Goal: Information Seeking & Learning: Learn about a topic

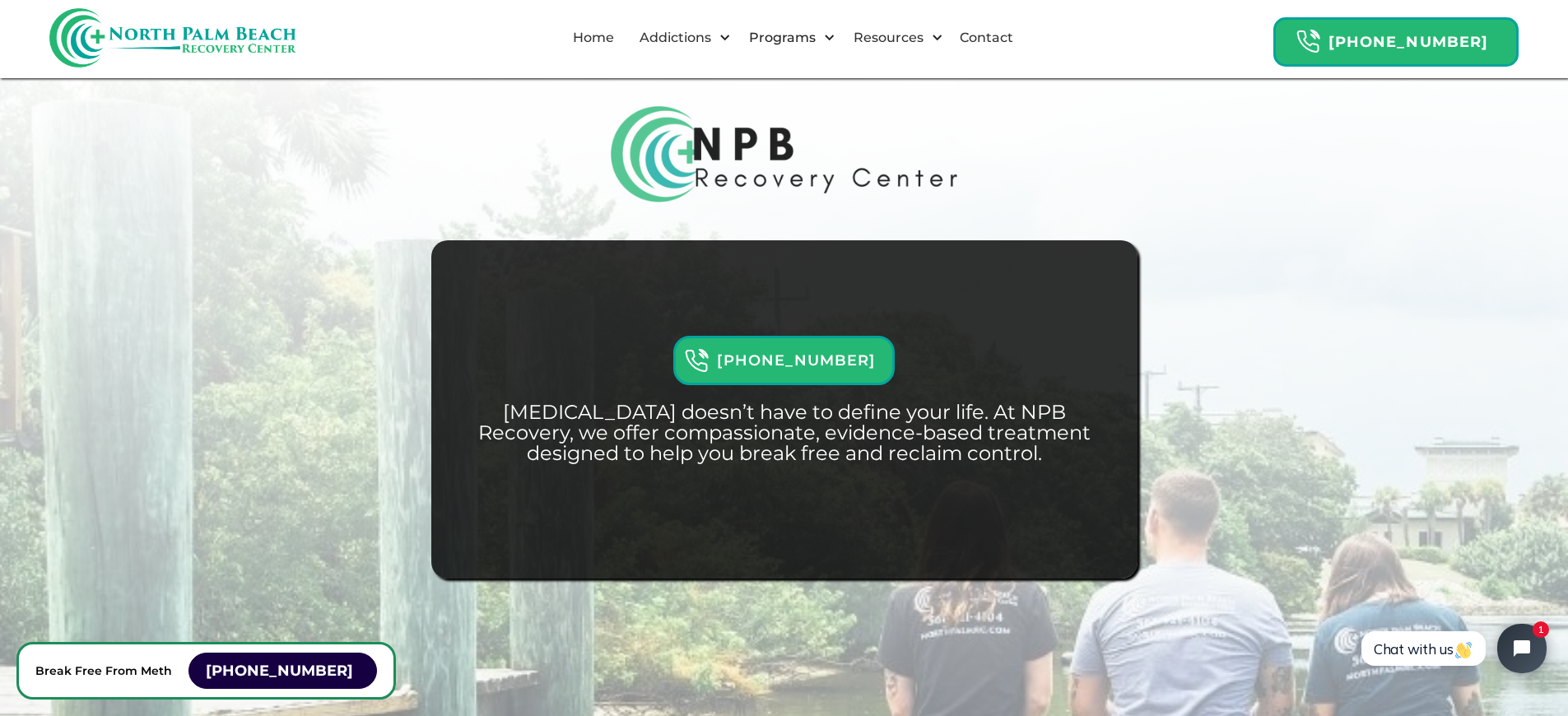
scroll to position [19061, 0]
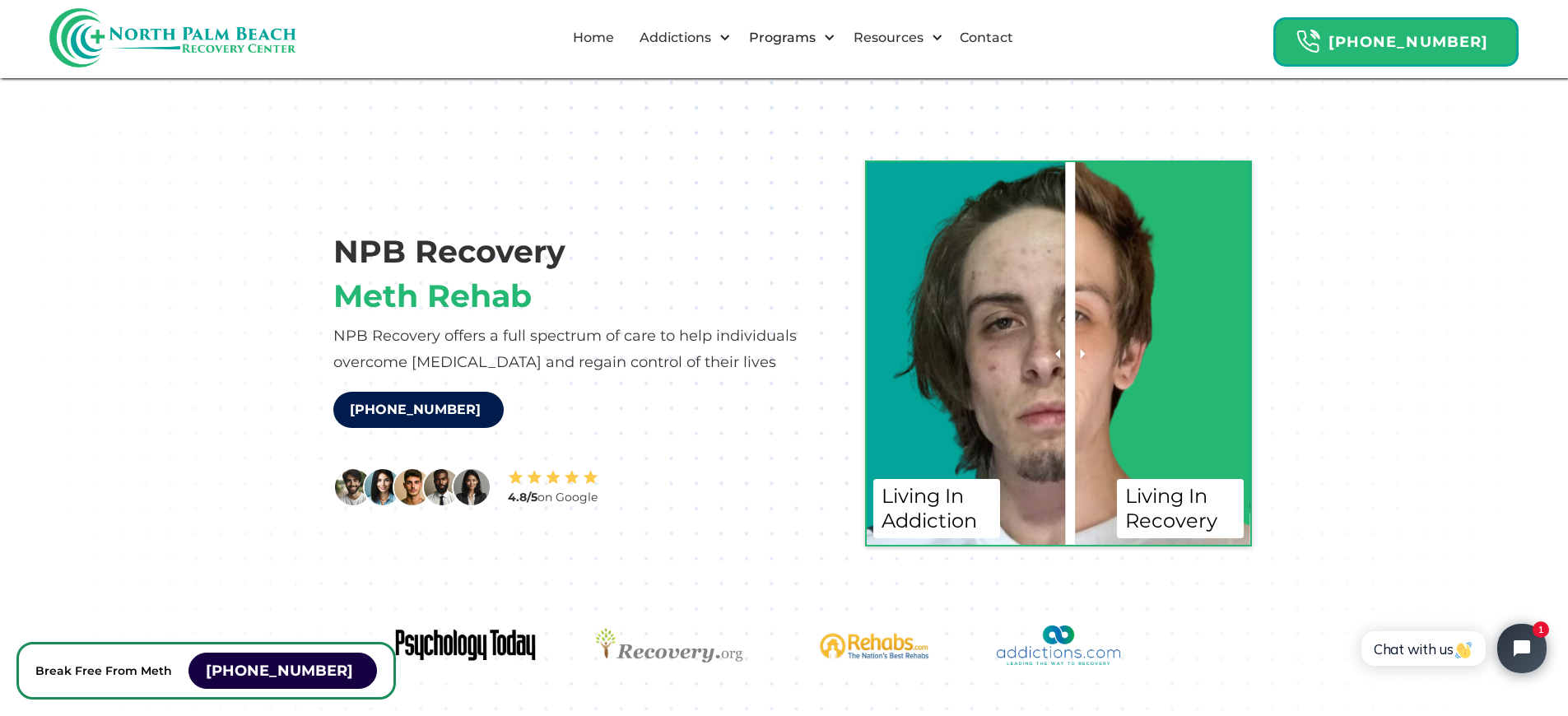
scroll to position [10416, 0]
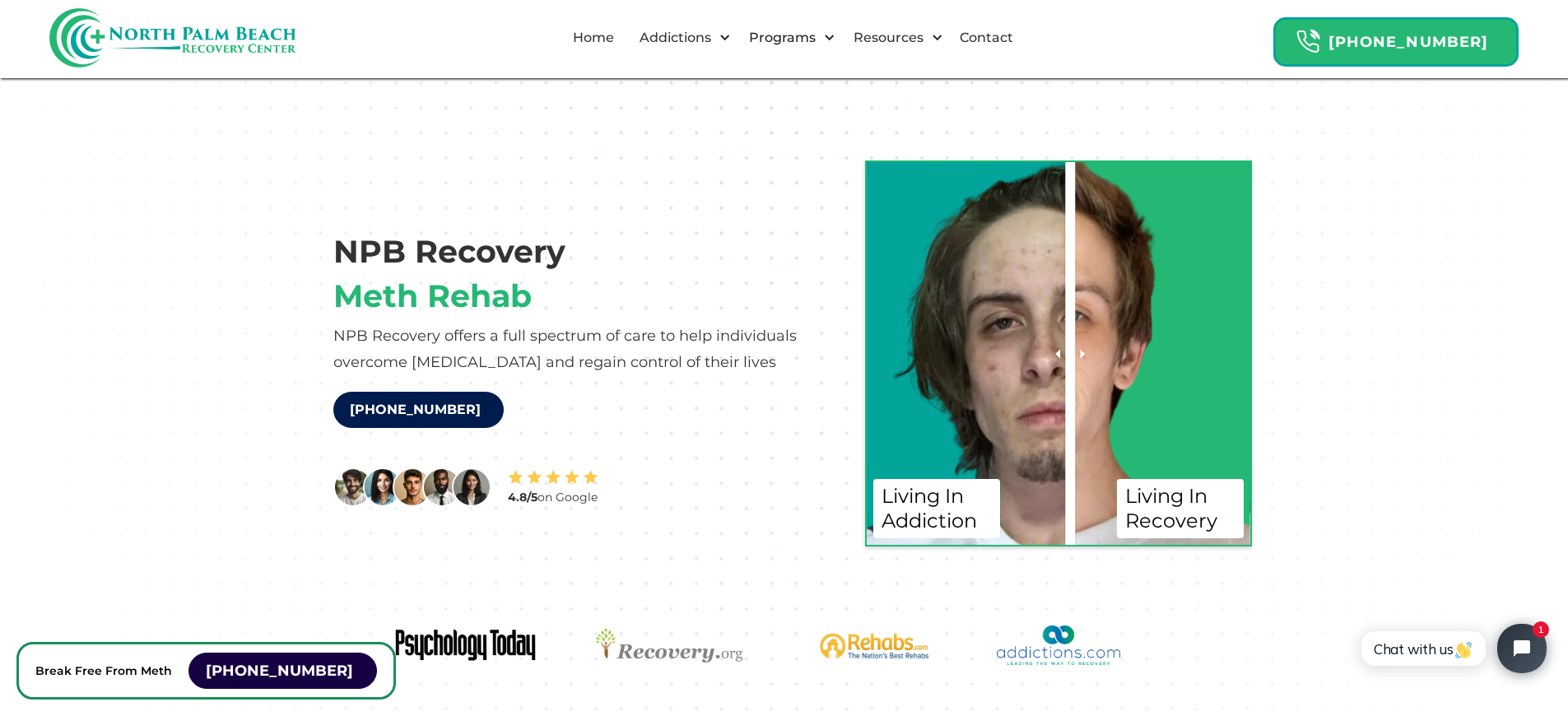
scroll to position [13915, 0]
